Goal: Browse casually: Explore the website without a specific task or goal

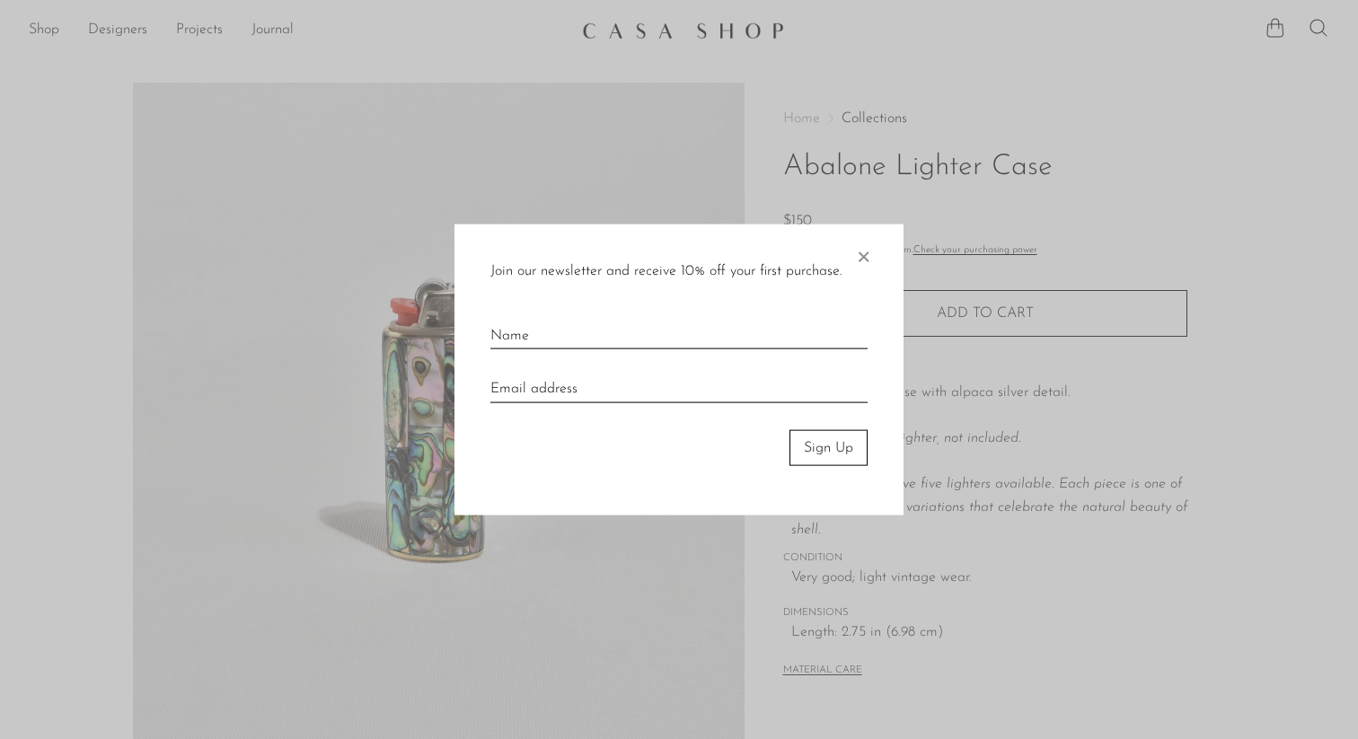
click at [866, 247] on span "×" at bounding box center [863, 253] width 18 height 58
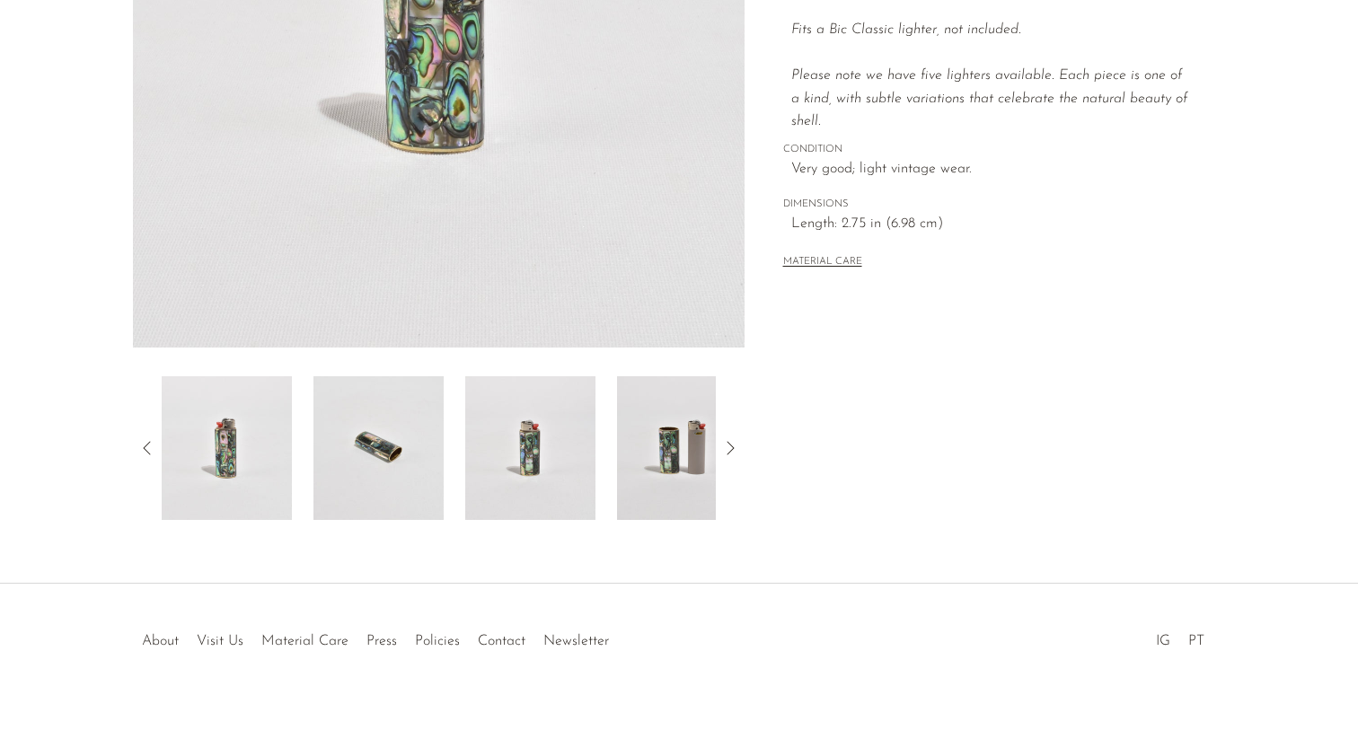
scroll to position [430, 0]
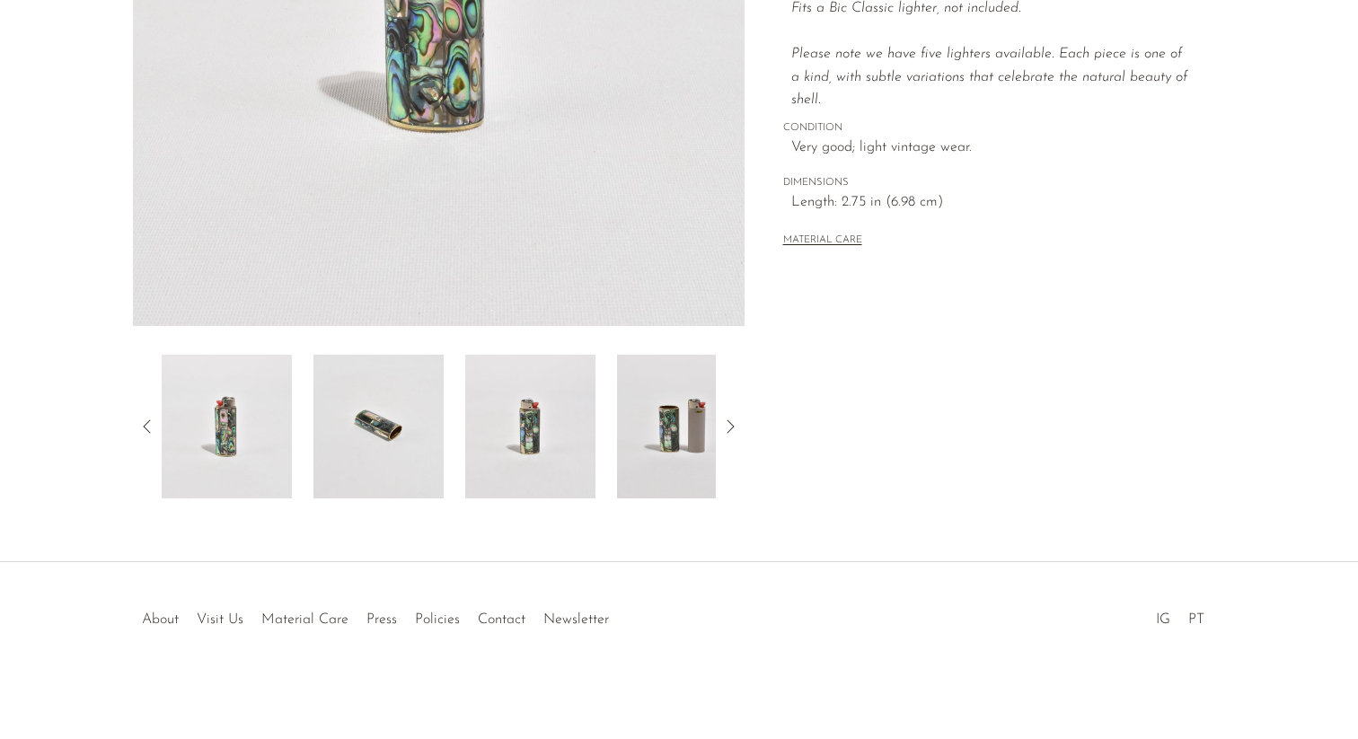
click at [675, 421] on img at bounding box center [682, 427] width 130 height 144
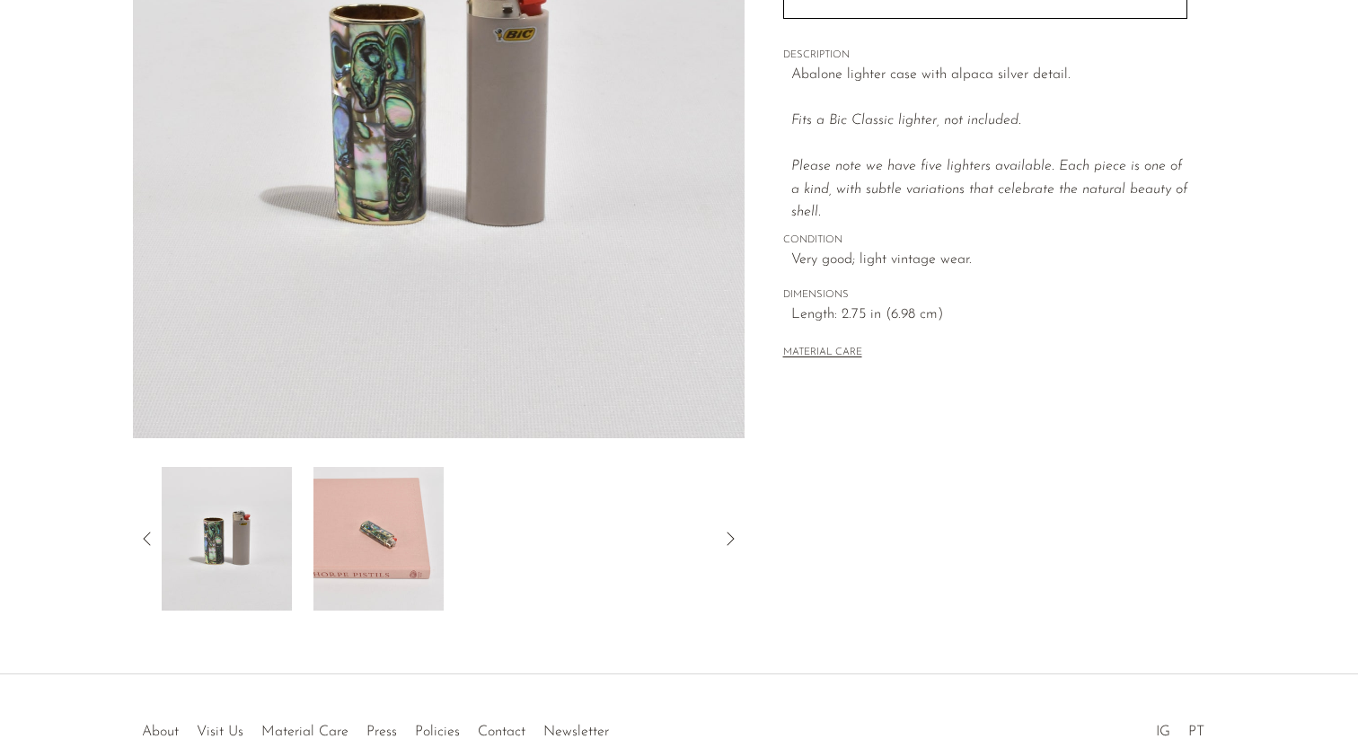
scroll to position [356, 0]
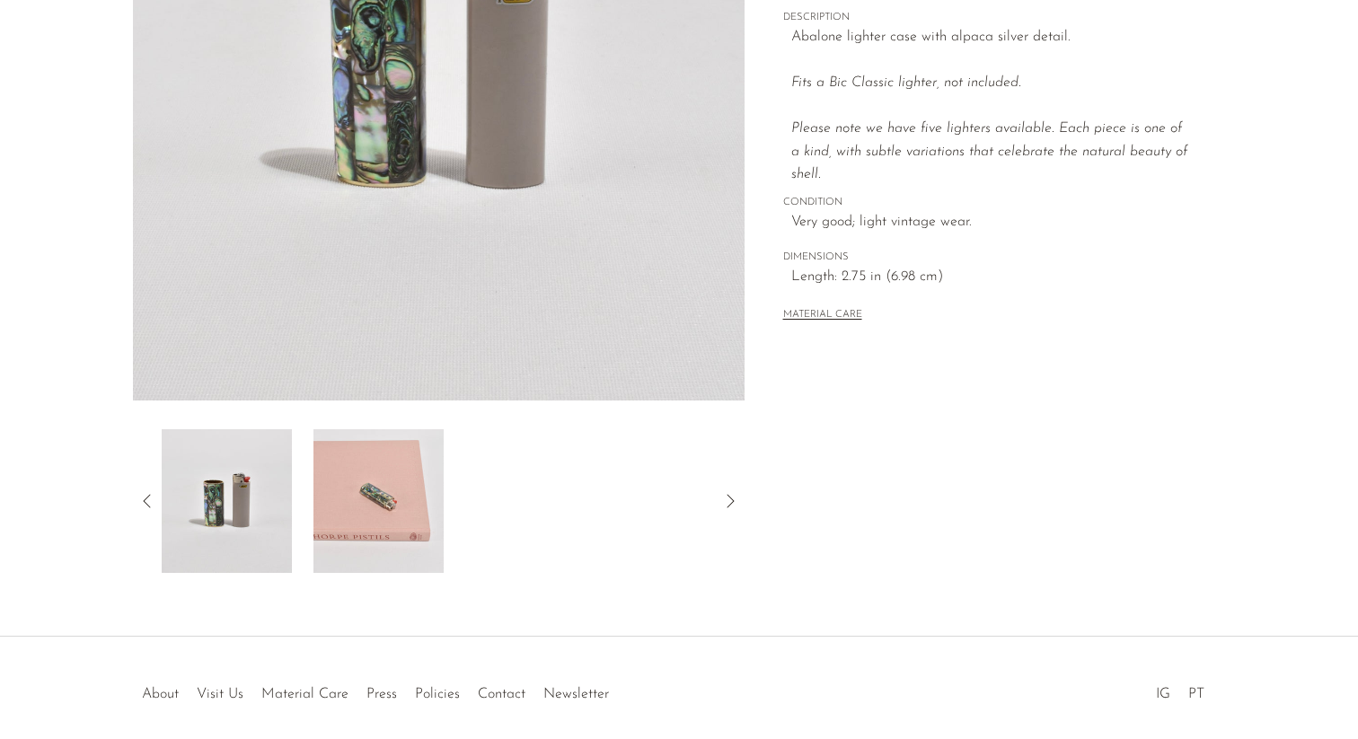
click at [373, 485] on img at bounding box center [379, 501] width 130 height 144
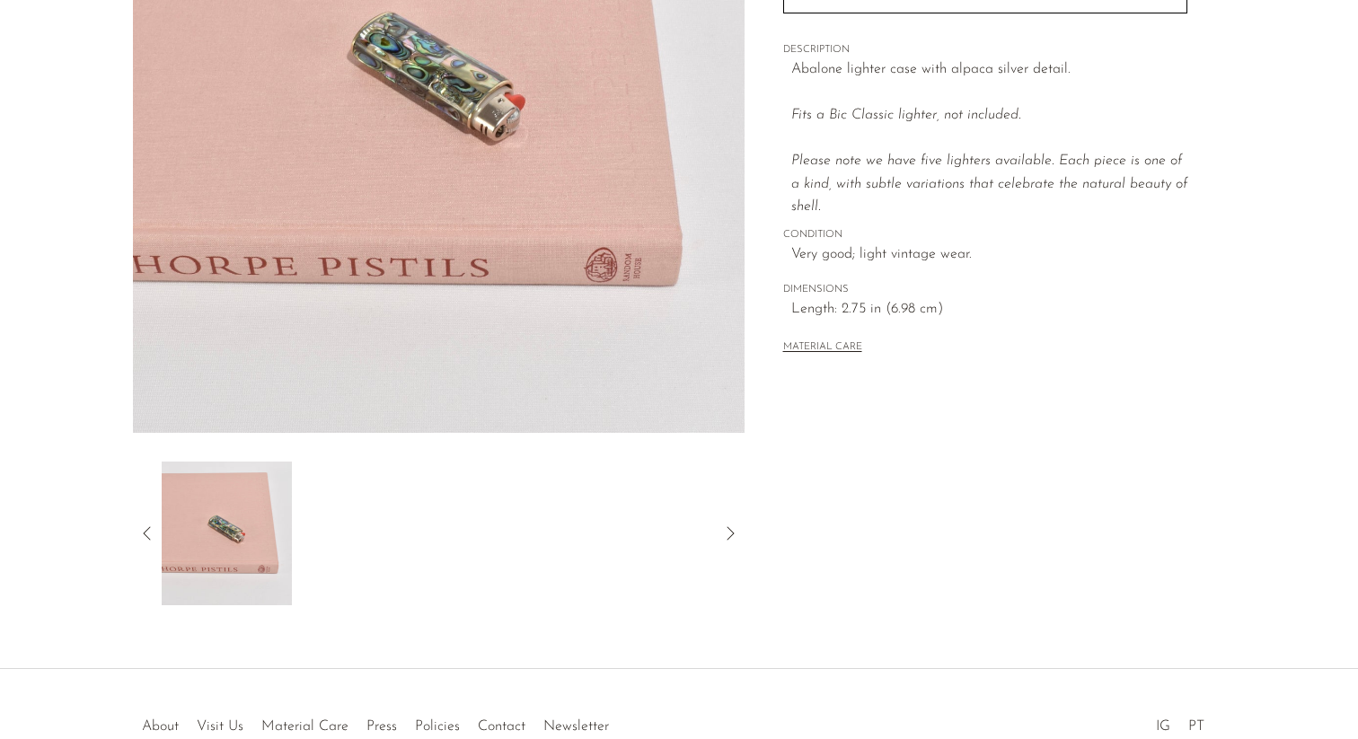
scroll to position [0, 0]
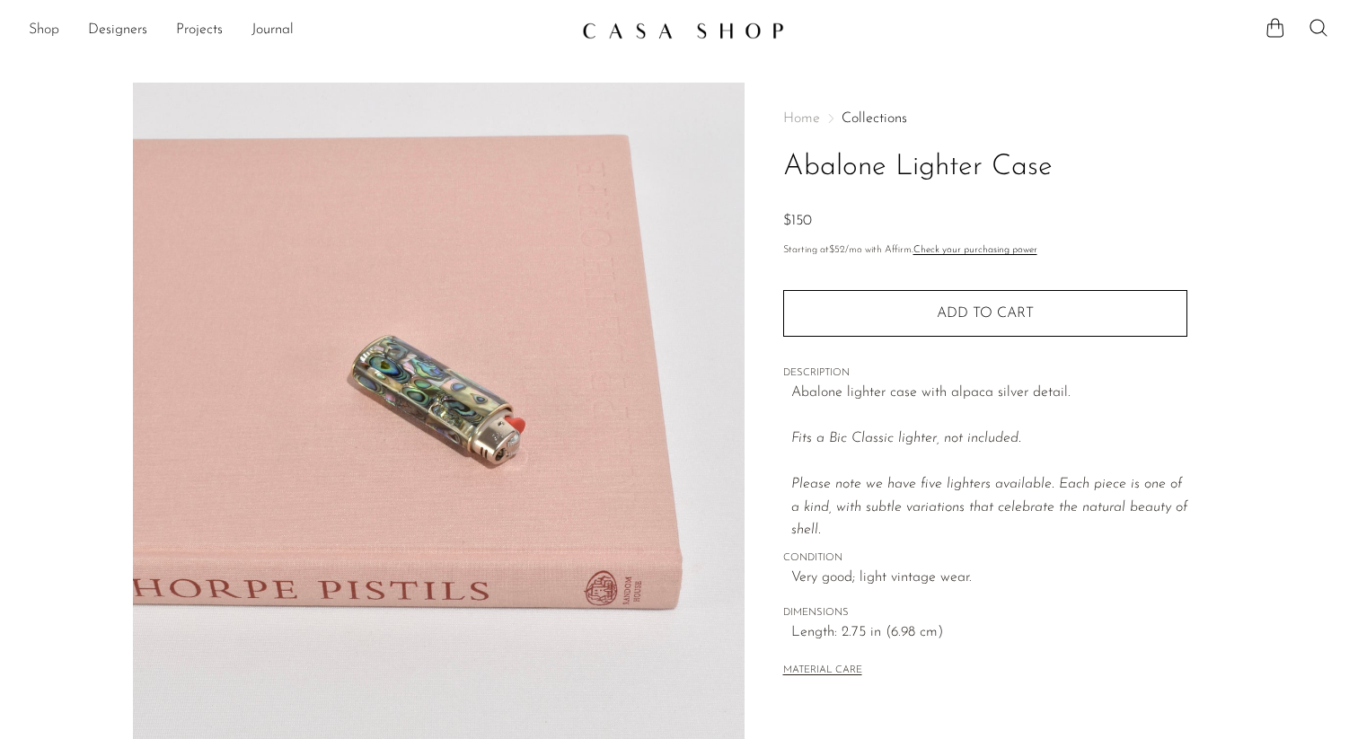
click at [44, 31] on link "Shop" at bounding box center [44, 30] width 31 height 23
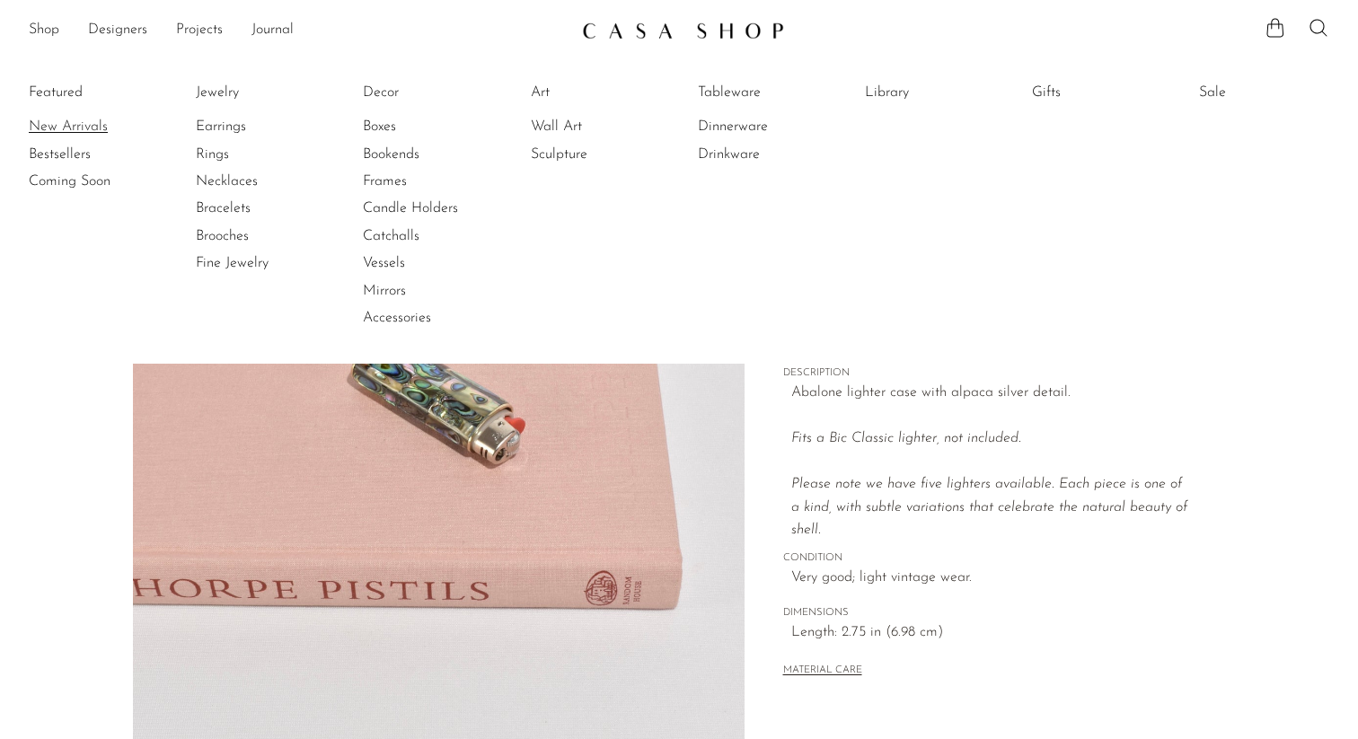
click at [79, 127] on link "New Arrivals" at bounding box center [96, 127] width 135 height 20
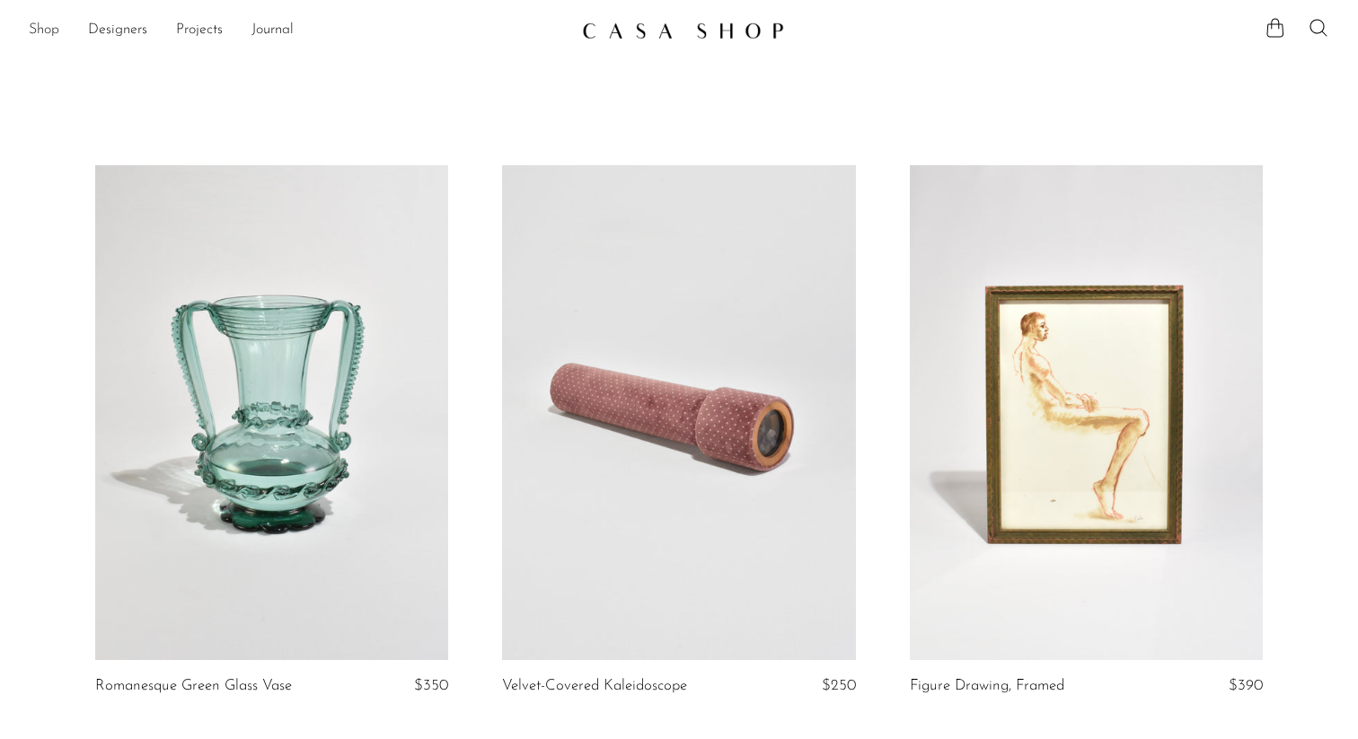
click at [43, 27] on link "Shop" at bounding box center [44, 30] width 31 height 23
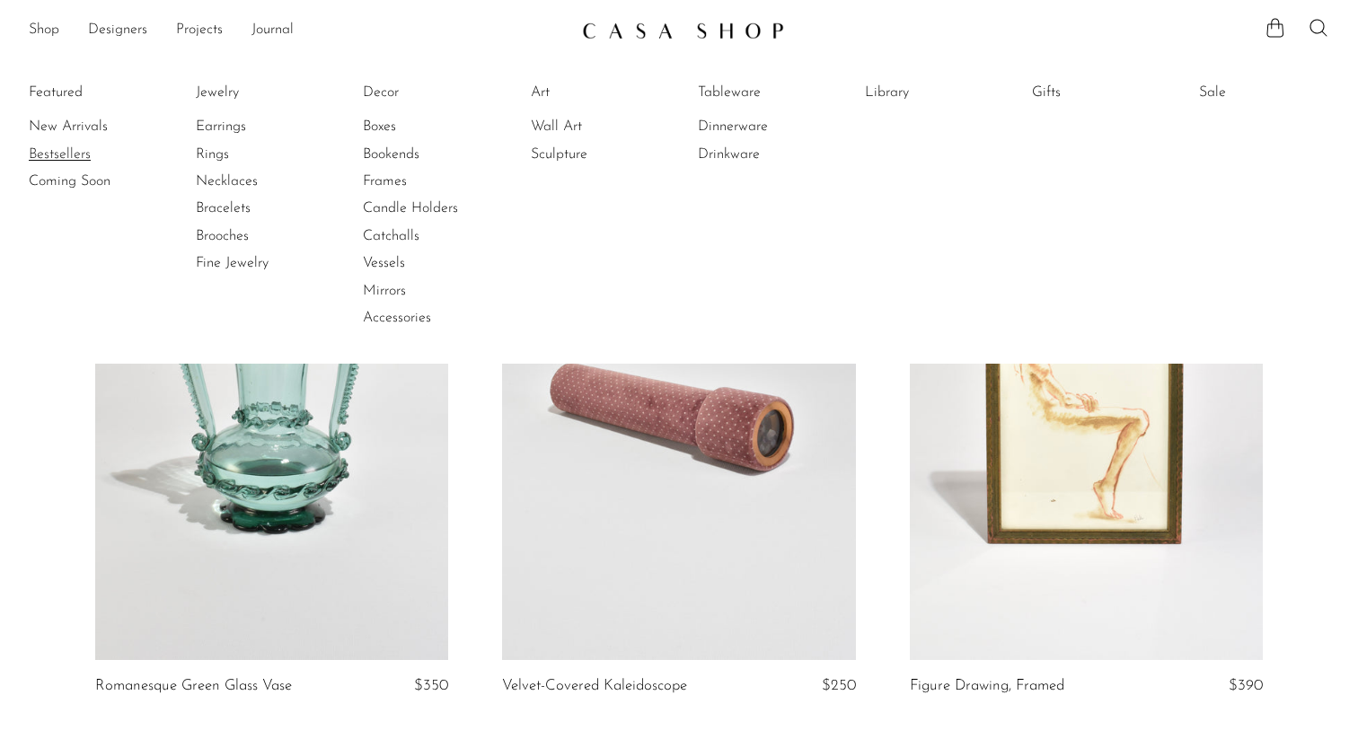
click at [64, 151] on link "Bestsellers" at bounding box center [96, 155] width 135 height 20
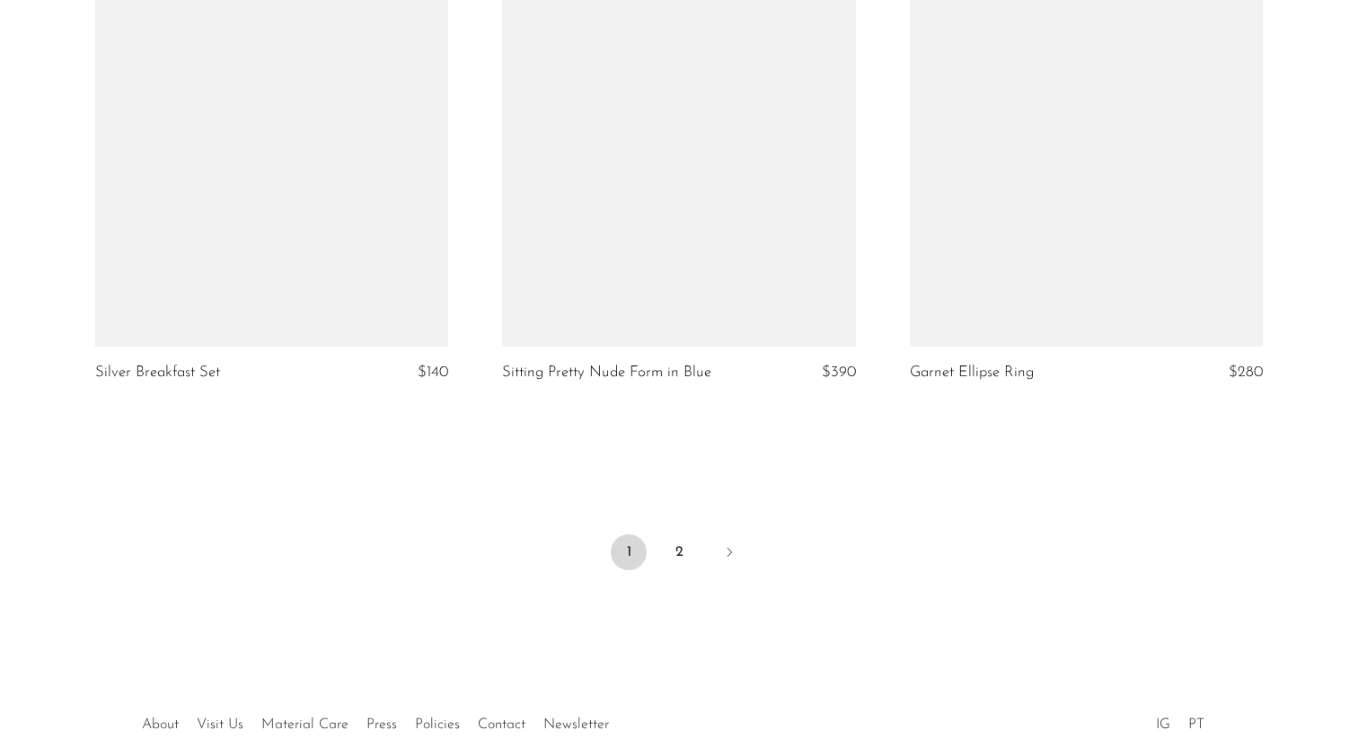
scroll to position [6695, 0]
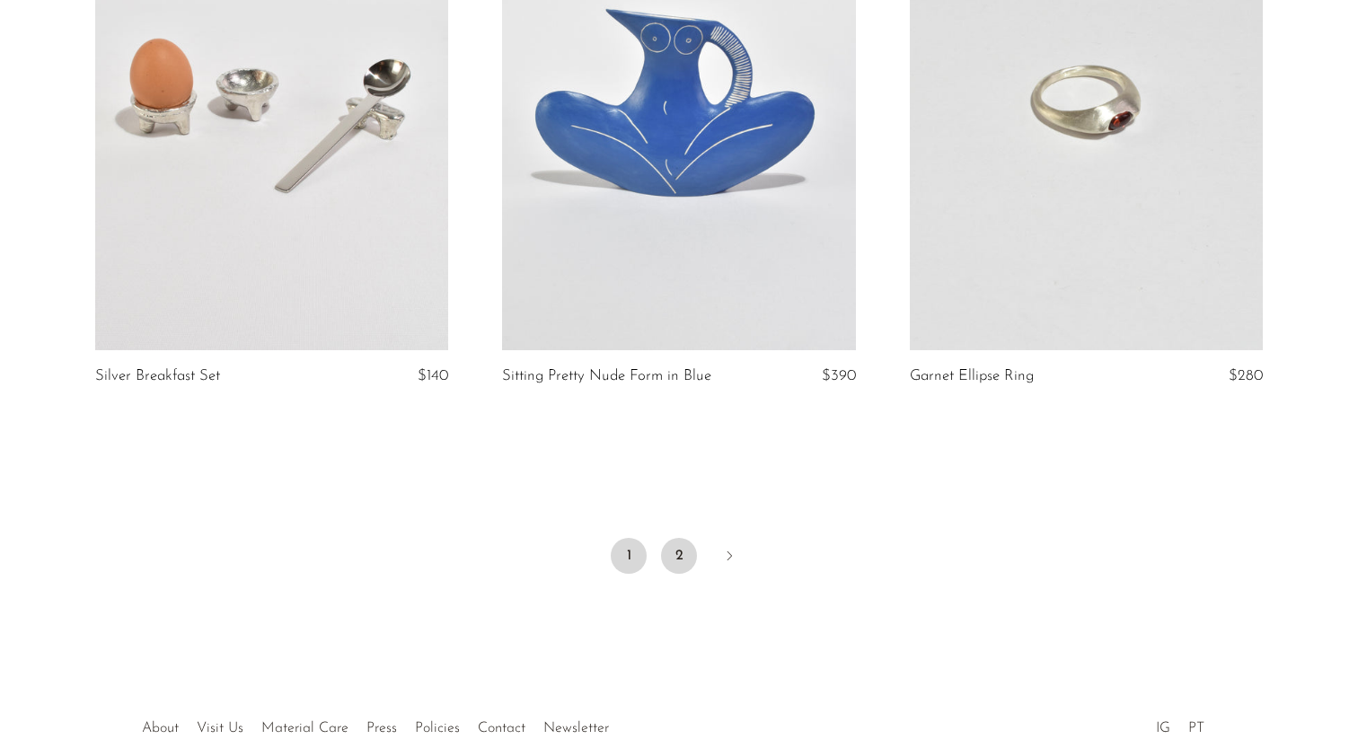
click at [679, 538] on link "2" at bounding box center [679, 556] width 36 height 36
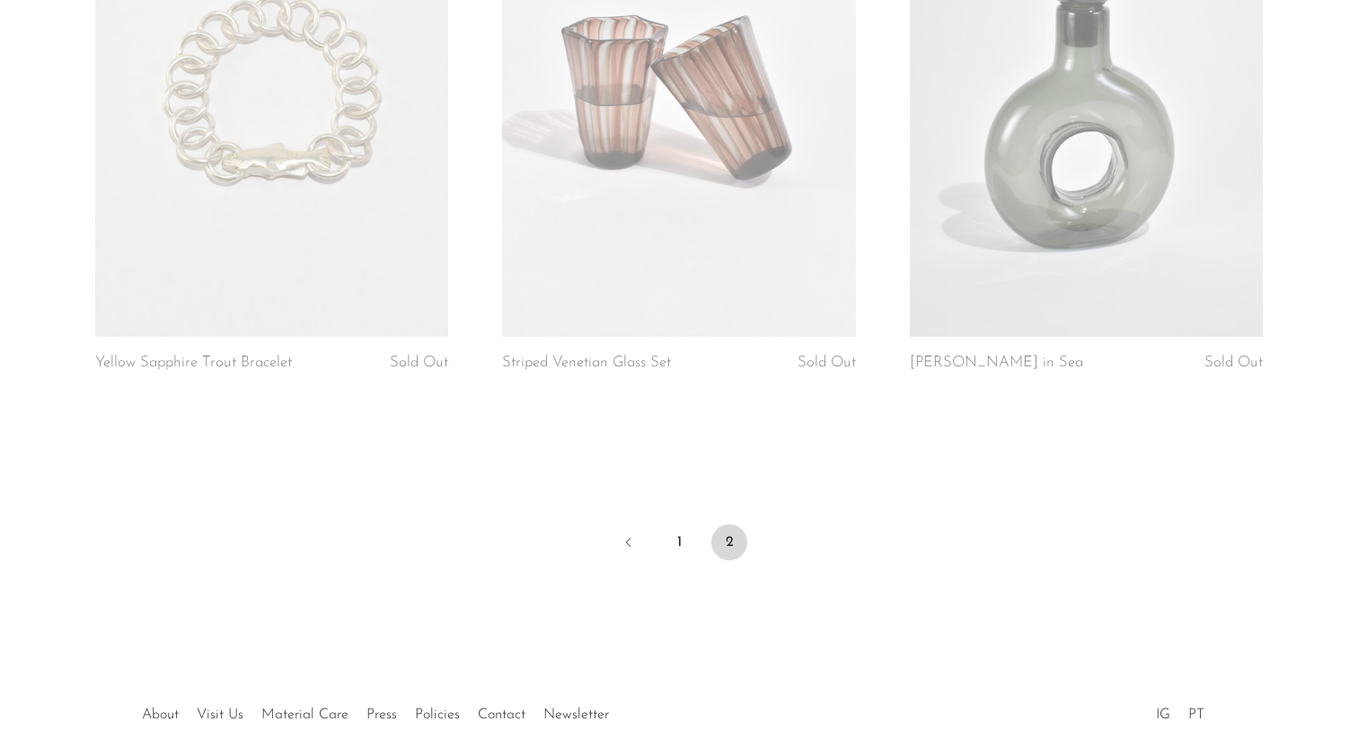
scroll to position [2142, 0]
